Goal: Information Seeking & Learning: Learn about a topic

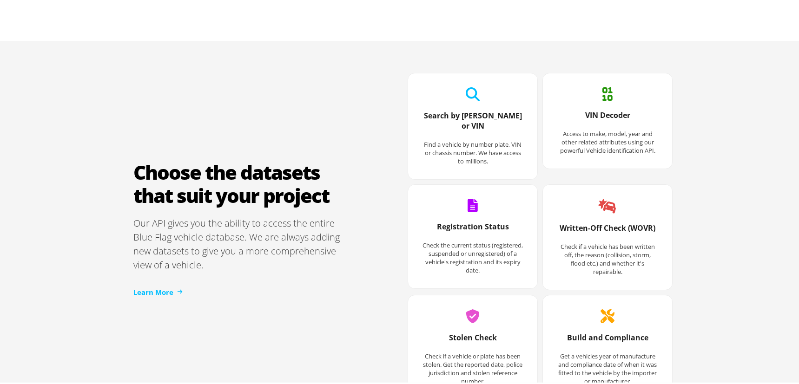
scroll to position [1161, 0]
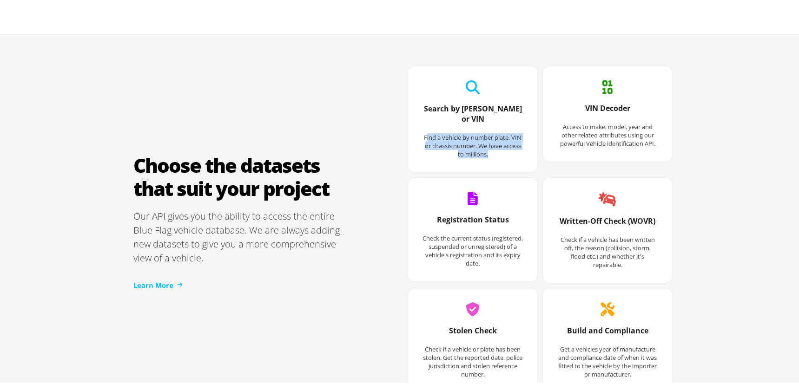
drag, startPoint x: 423, startPoint y: 128, endPoint x: 513, endPoint y: 139, distance: 90.8
click at [513, 139] on p "Find a vehicle by number plate, VIN or chassis number. We have access to millio…" at bounding box center [472, 143] width 101 height 25
click at [476, 105] on h3 "Search by [PERSON_NAME] or VIN" at bounding box center [472, 117] width 101 height 30
click at [470, 88] on icon at bounding box center [472, 86] width 14 height 14
click at [468, 85] on icon at bounding box center [472, 86] width 14 height 14
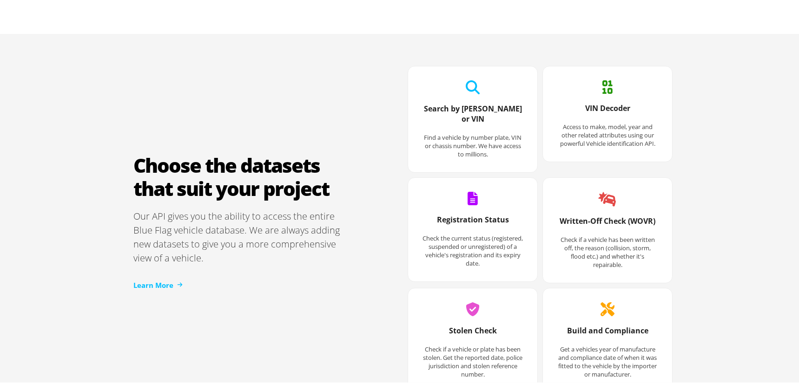
click at [609, 113] on h3 "VIN Decoder" at bounding box center [607, 111] width 101 height 20
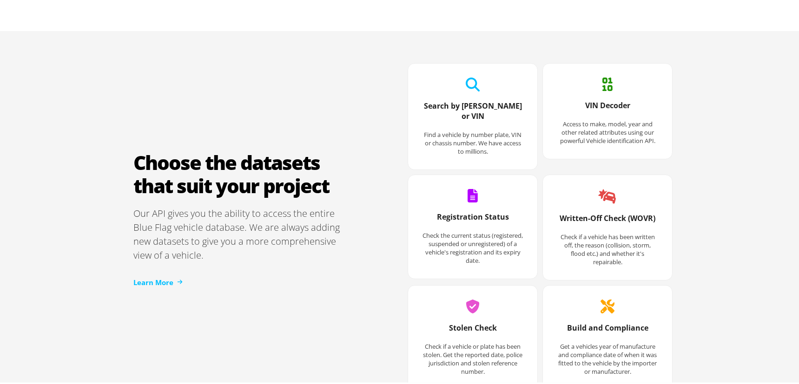
scroll to position [1208, 0]
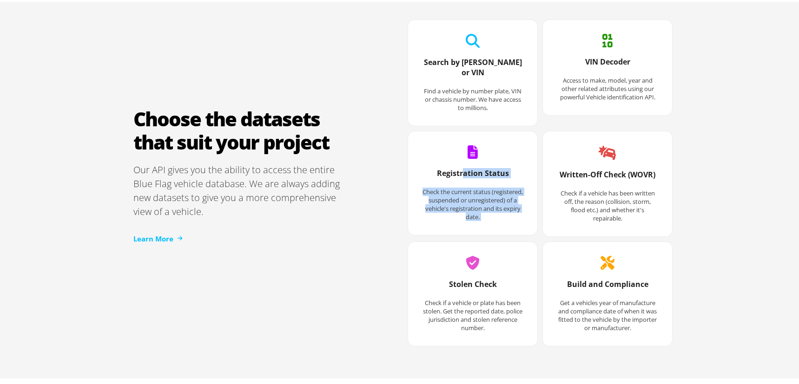
drag, startPoint x: 458, startPoint y: 162, endPoint x: 557, endPoint y: 172, distance: 99.0
click at [557, 172] on div "Search by [PERSON_NAME] or VIN Find a vehicle by number plate, VIN or chassis n…" at bounding box center [537, 181] width 269 height 332
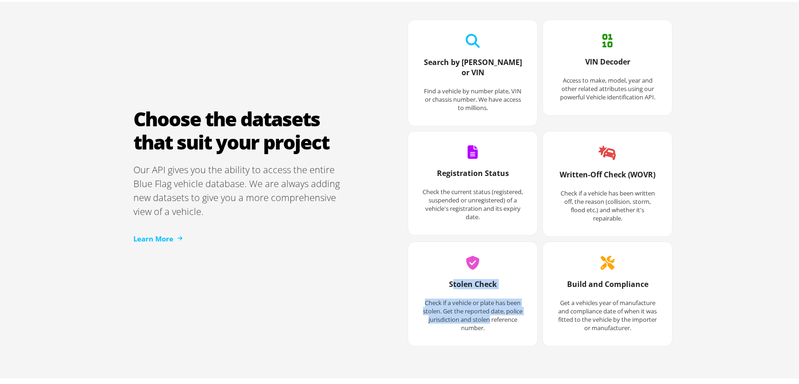
drag, startPoint x: 450, startPoint y: 274, endPoint x: 522, endPoint y: 306, distance: 79.0
click at [522, 306] on div "Stolen Check Check if a vehicle or plate has been stolen. Get the reported date…" at bounding box center [473, 304] width 120 height 72
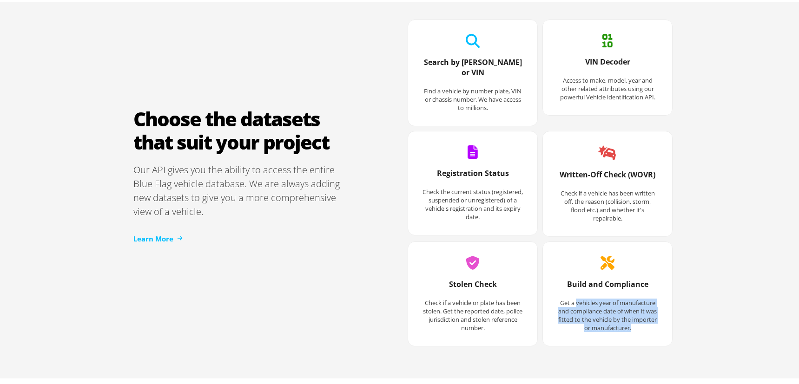
drag, startPoint x: 571, startPoint y: 290, endPoint x: 669, endPoint y: 315, distance: 100.8
click at [669, 315] on div "Choose the datasets that suit your project Our API gives you the ability to acc…" at bounding box center [402, 181] width 557 height 391
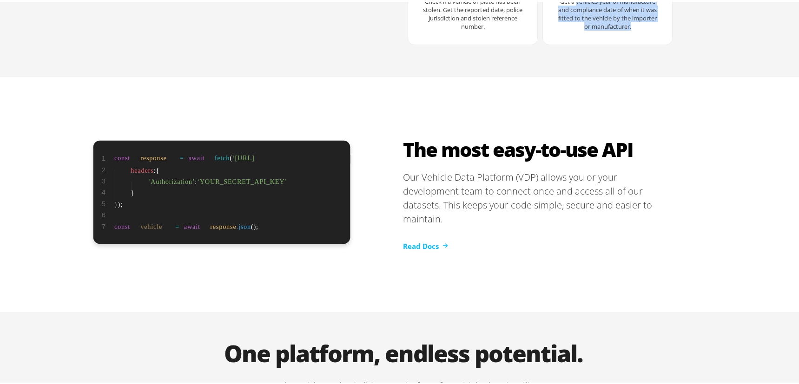
scroll to position [1533, 0]
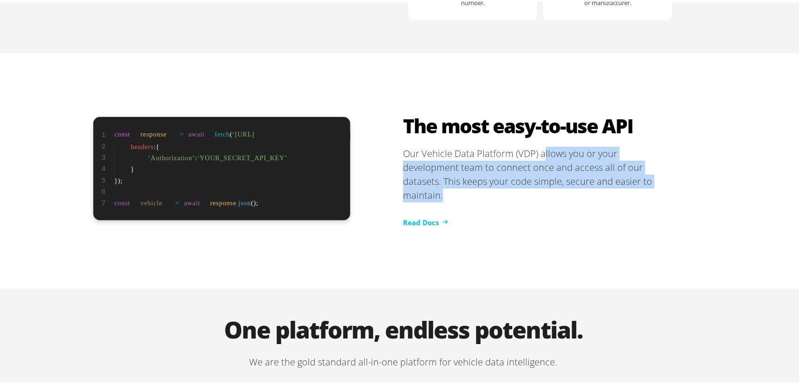
drag, startPoint x: 550, startPoint y: 153, endPoint x: 626, endPoint y: 170, distance: 77.2
click at [626, 170] on p "Our Vehicle Data Platform (VDP) allows you or your development team to connect …" at bounding box center [537, 173] width 269 height 56
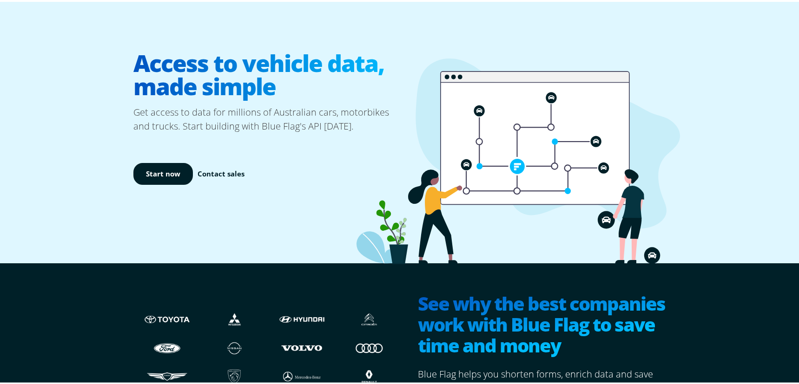
scroll to position [0, 0]
